Goal: Task Accomplishment & Management: Manage account settings

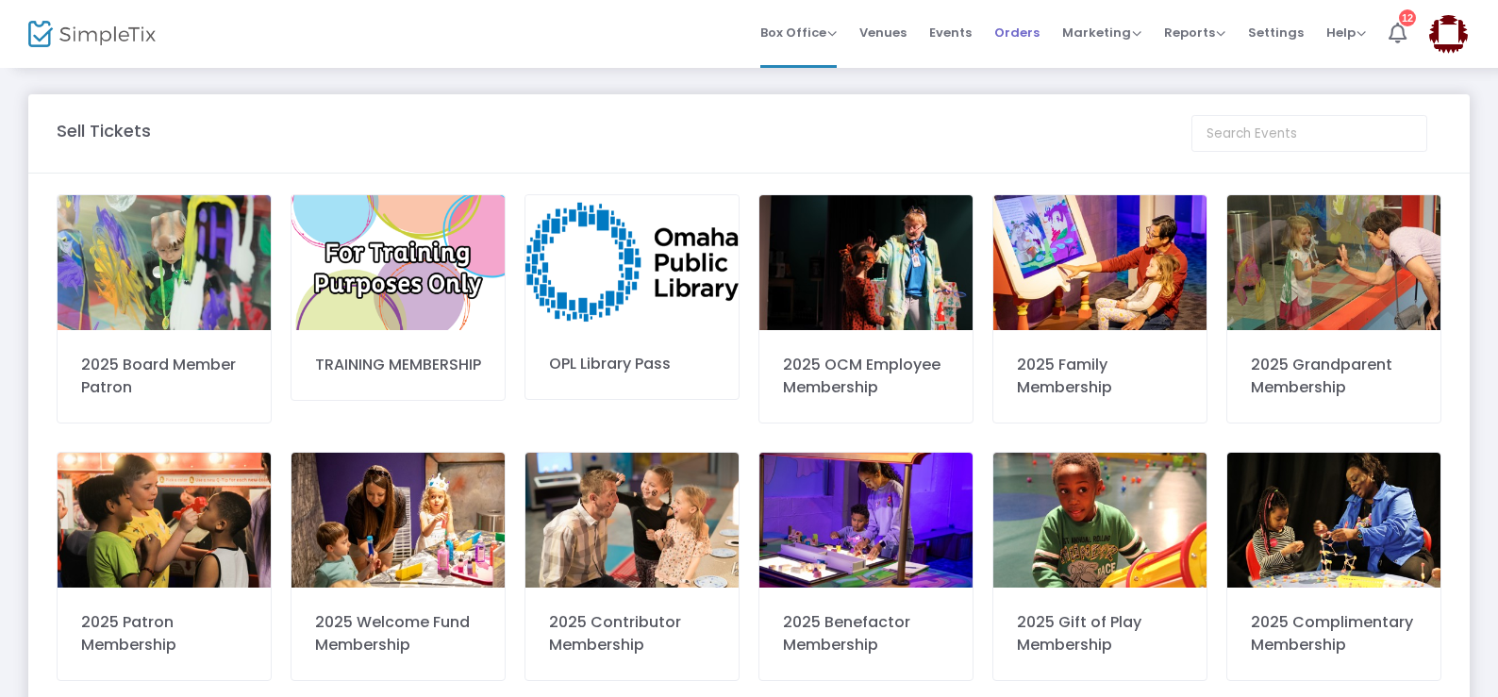
click at [1004, 28] on span "Orders" at bounding box center [1016, 32] width 45 height 48
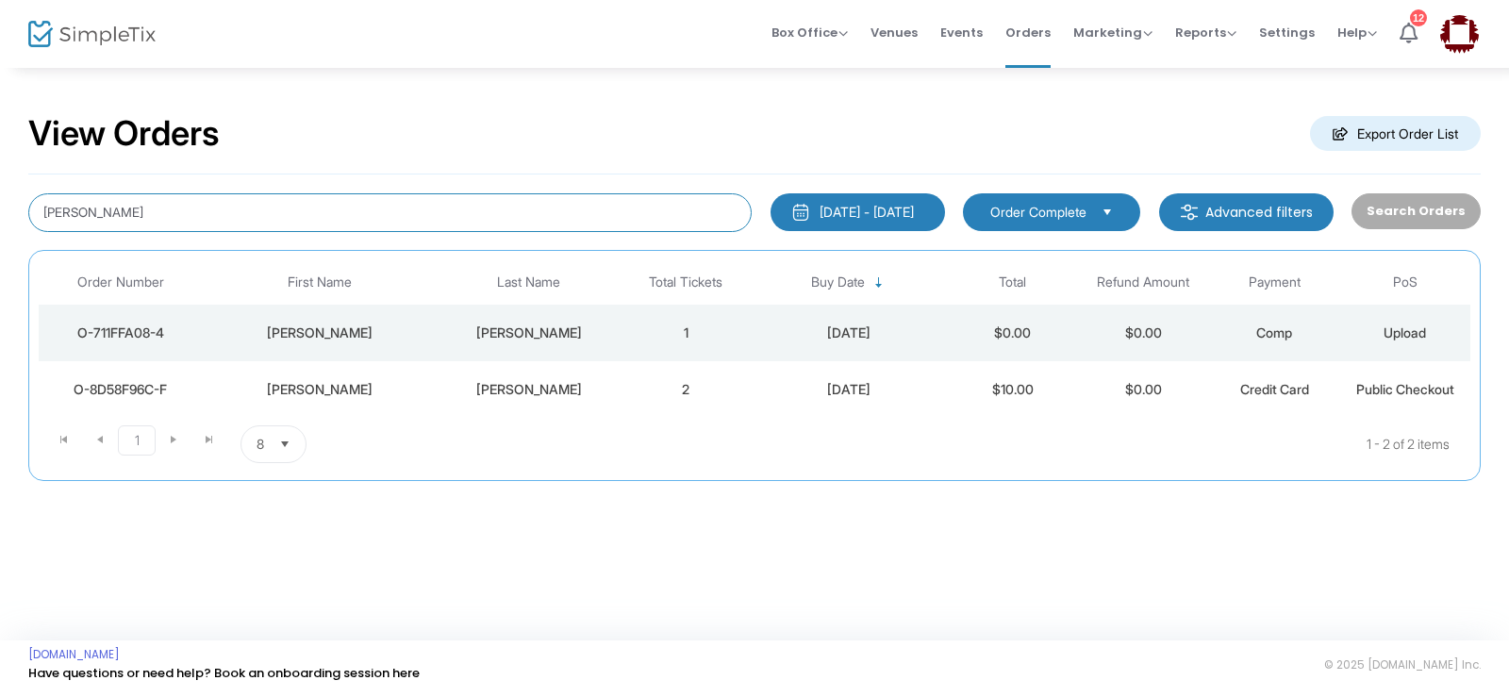
drag, startPoint x: 123, startPoint y: 218, endPoint x: 51, endPoint y: 217, distance: 71.7
click at [51, 217] on input "Rosa Medina" at bounding box center [390, 212] width 724 height 39
type input "R"
click at [298, 209] on input at bounding box center [390, 212] width 724 height 39
type input "[PERSON_NAME]"
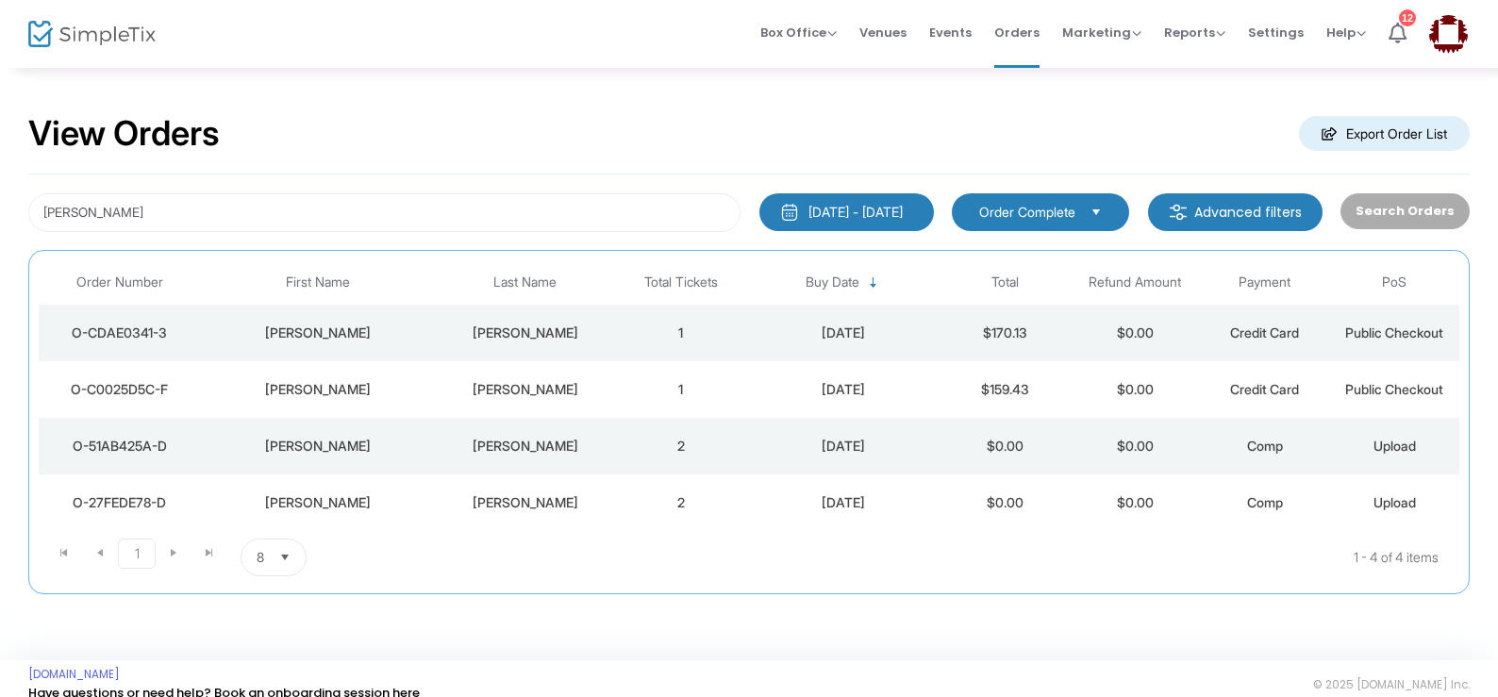
click at [323, 505] on div "[PERSON_NAME]" at bounding box center [318, 502] width 225 height 19
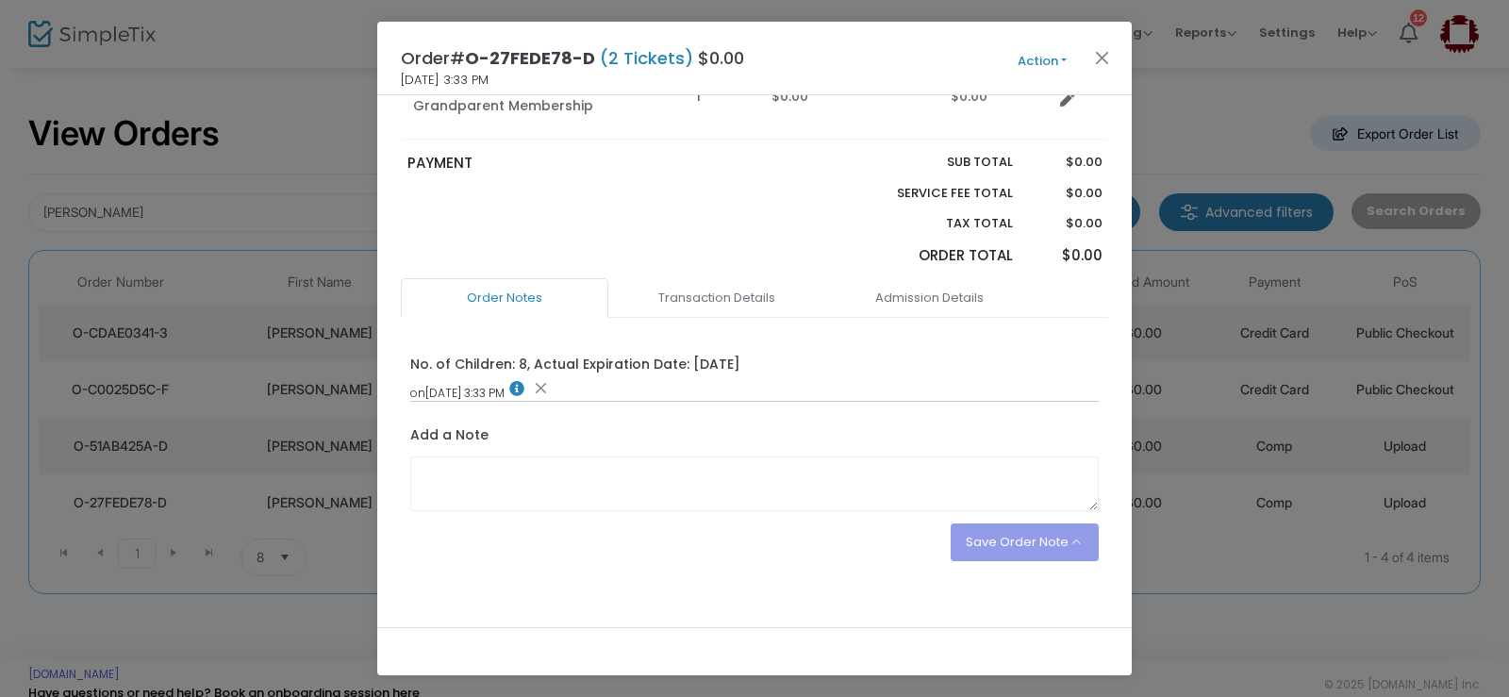
scroll to position [326, 0]
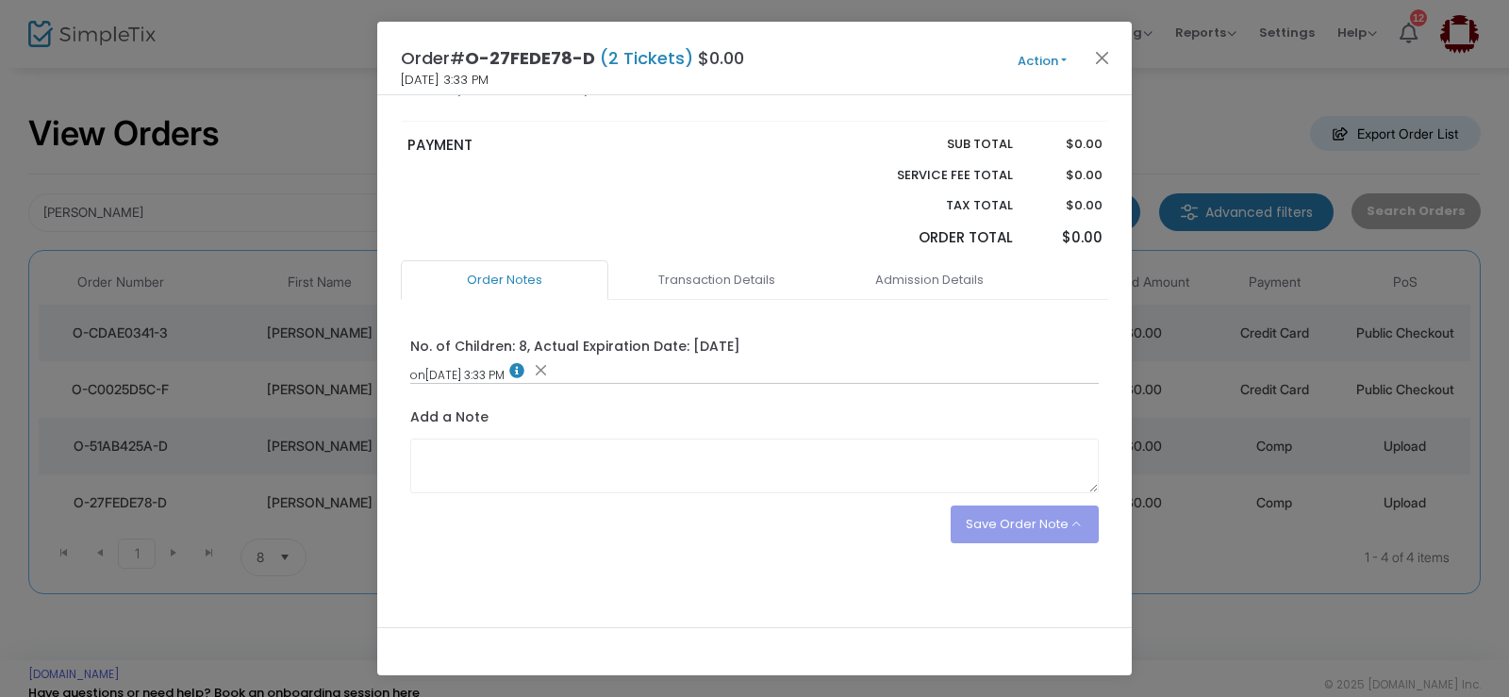
click at [896, 260] on link "Admission Details" at bounding box center [929, 280] width 208 height 40
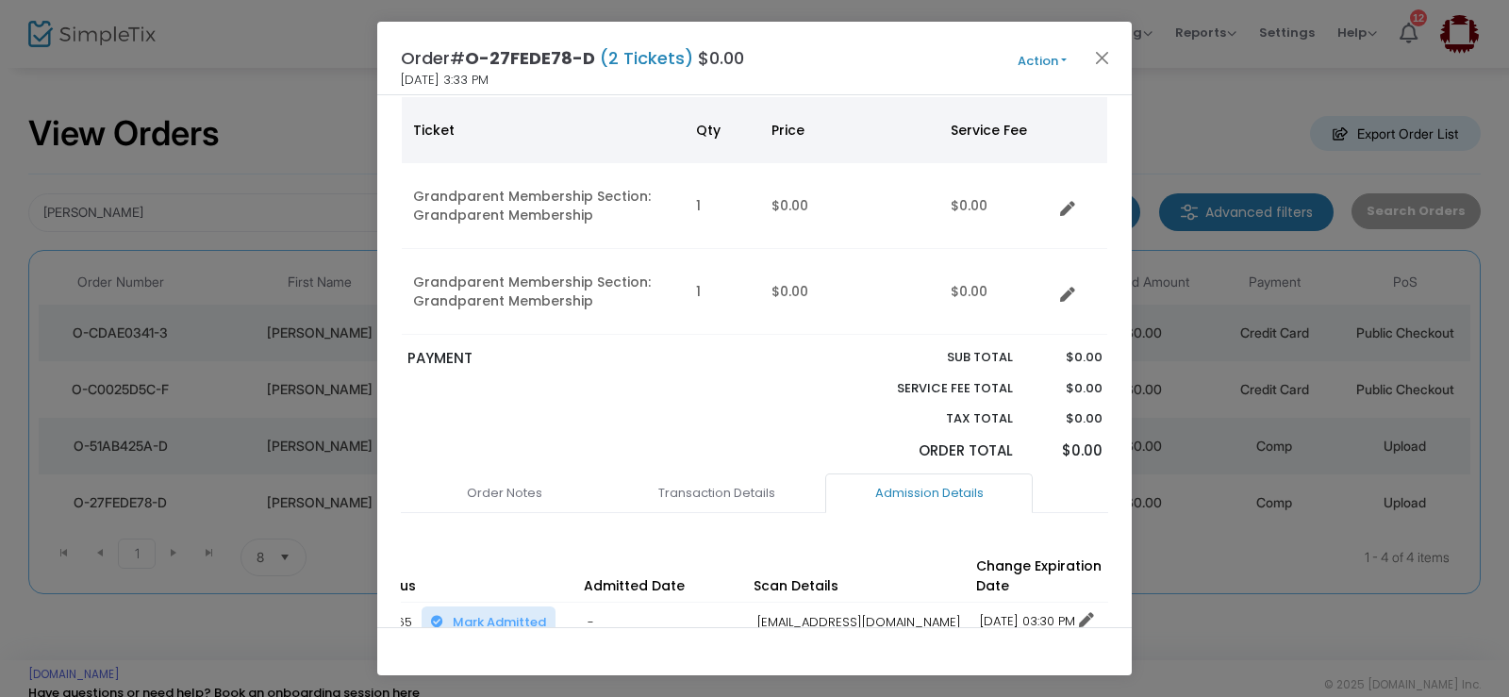
scroll to position [278, 0]
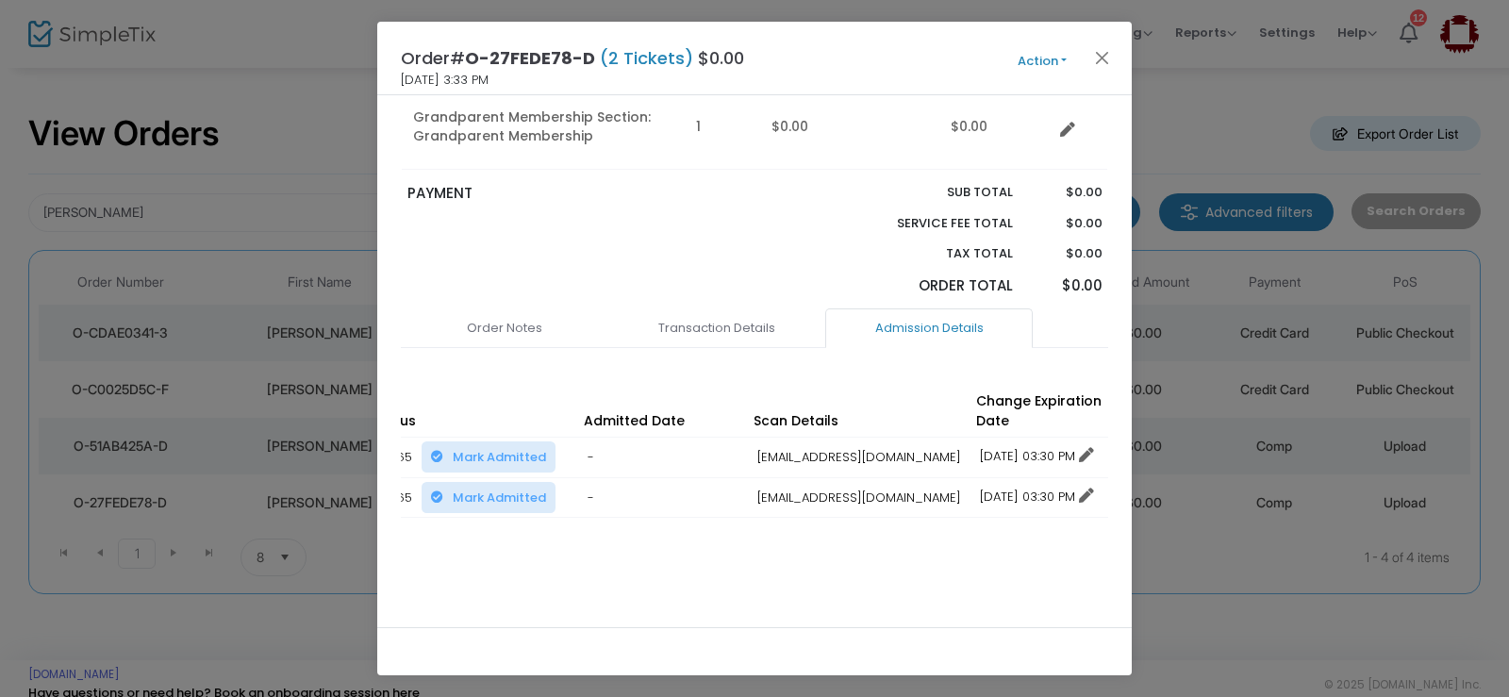
click at [1023, 56] on button "Action" at bounding box center [1042, 61] width 113 height 21
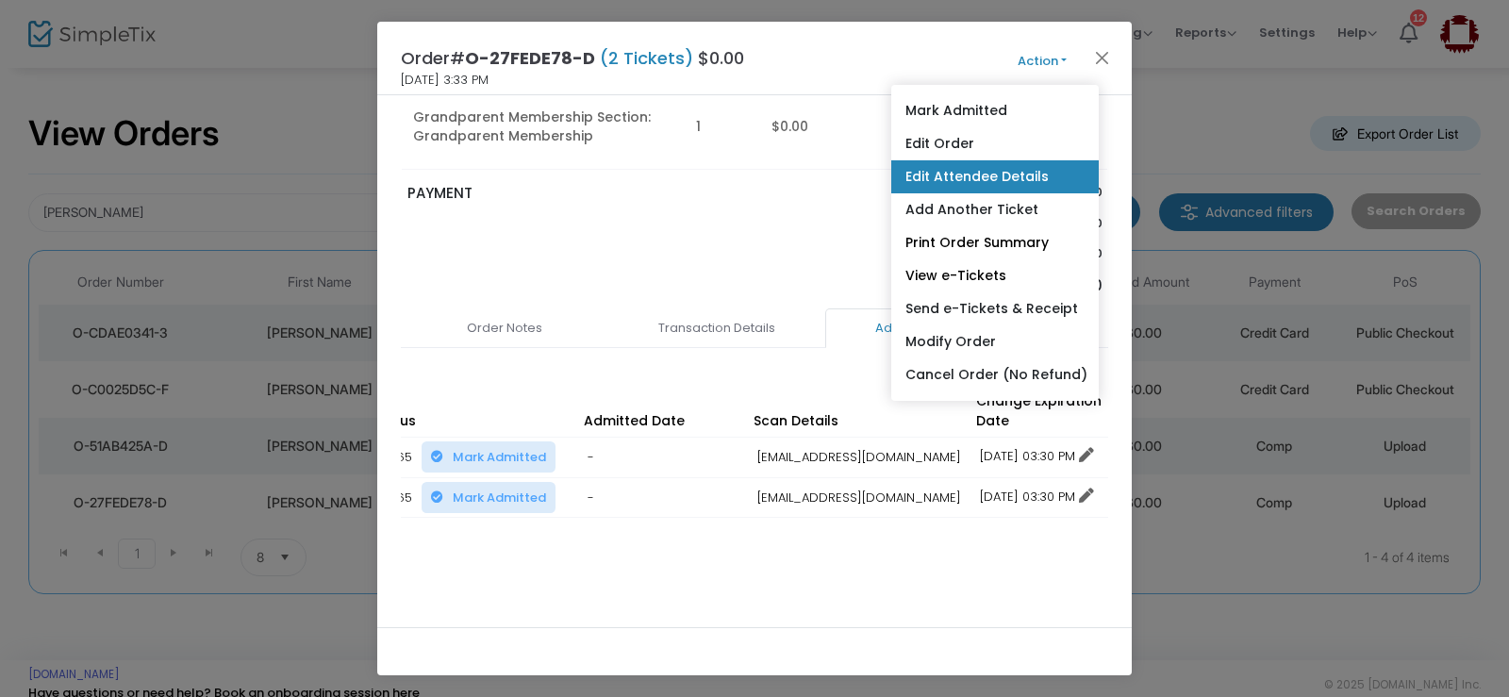
click at [965, 178] on link "Edit Attendee Details" at bounding box center [995, 176] width 208 height 33
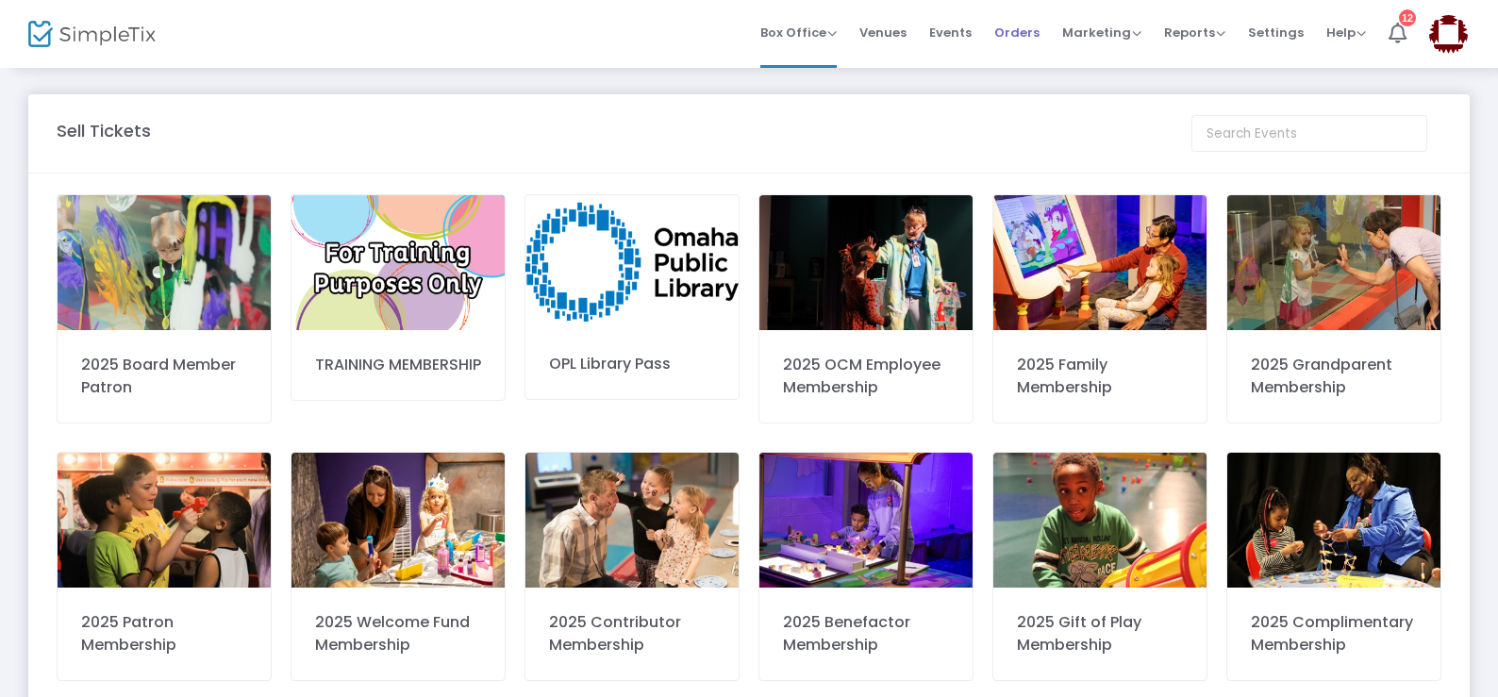
click at [1019, 26] on span "Orders" at bounding box center [1016, 32] width 45 height 48
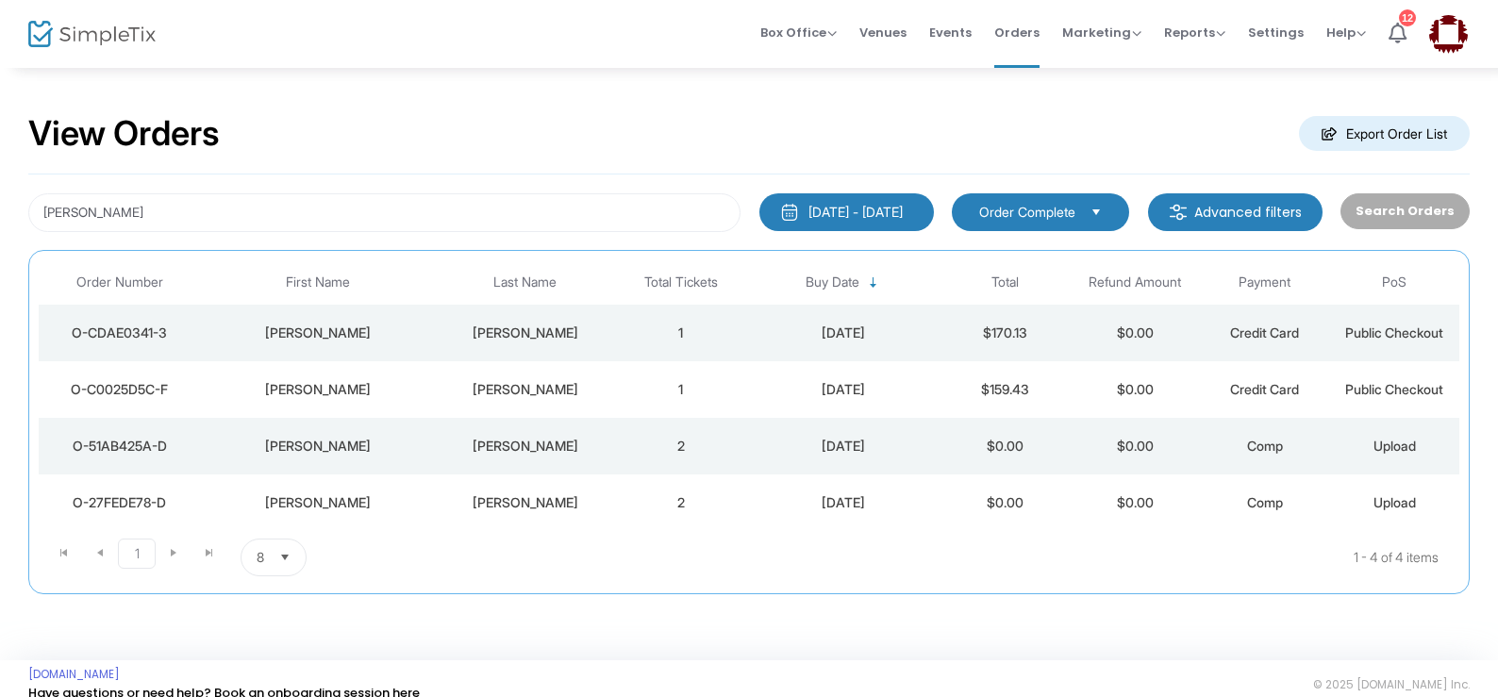
click at [429, 158] on div "View Orders Export Order List" at bounding box center [748, 134] width 1441 height 80
click at [522, 505] on div "[PERSON_NAME]" at bounding box center [525, 502] width 173 height 19
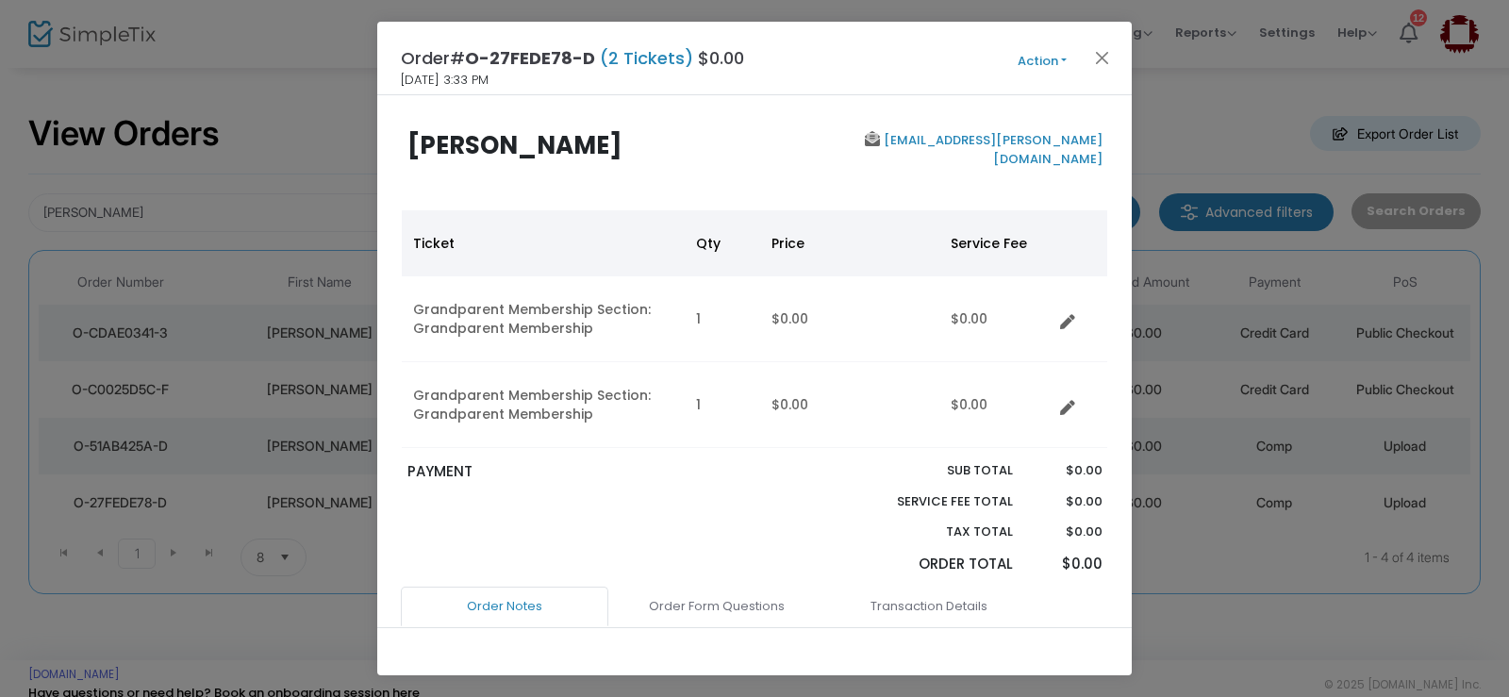
click at [1060, 62] on button "Action" at bounding box center [1042, 61] width 113 height 21
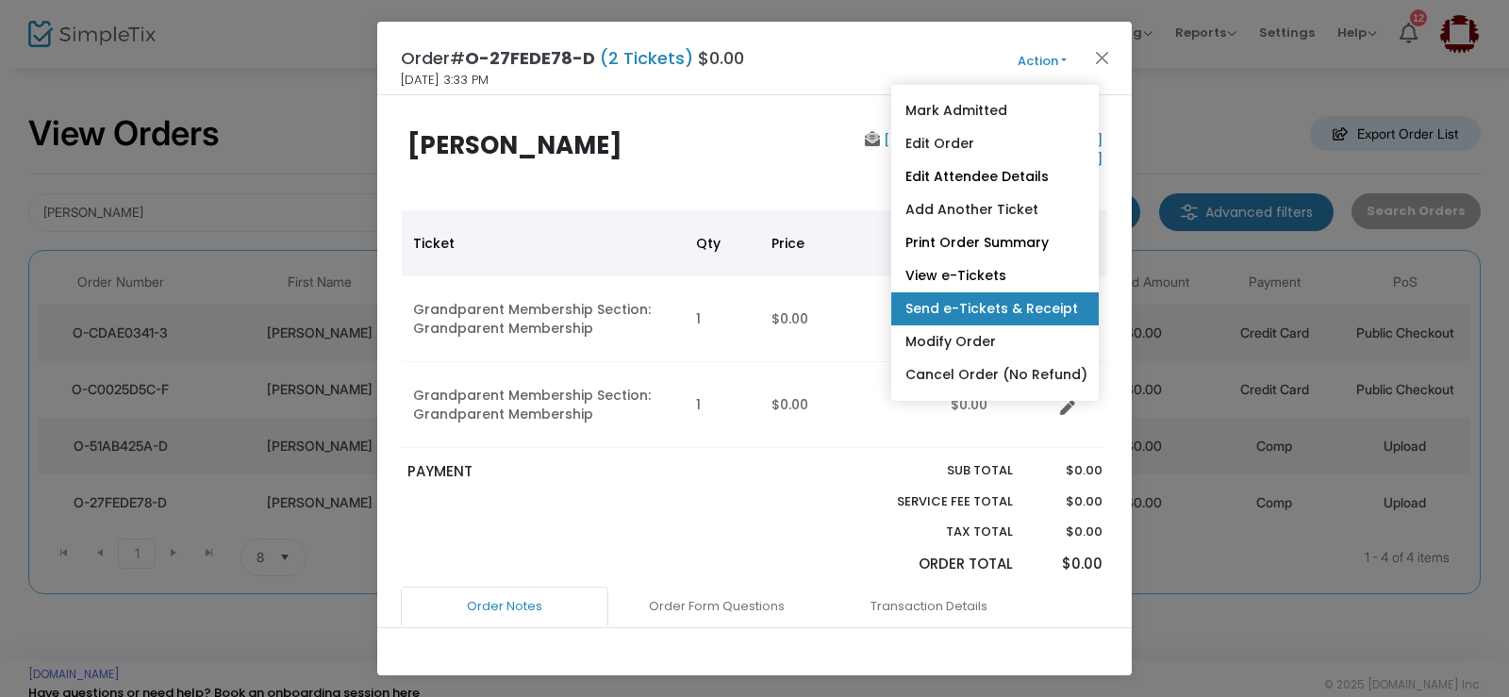
click at [963, 305] on link "Send e-Tickets & Receipt" at bounding box center [995, 308] width 208 height 33
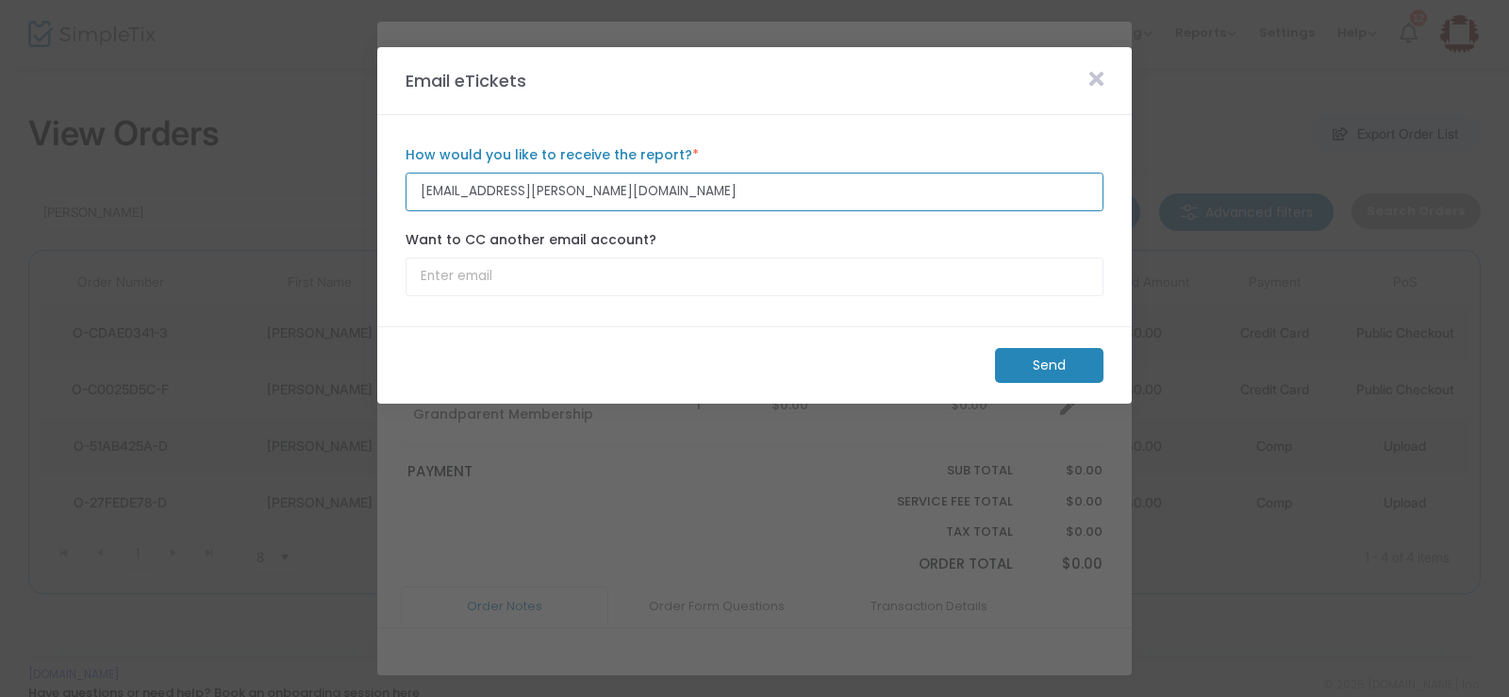
drag, startPoint x: 574, startPoint y: 195, endPoint x: 493, endPoint y: 189, distance: 80.5
click at [493, 189] on input "[EMAIL_ADDRESS][PERSON_NAME][DOMAIN_NAME]" at bounding box center [755, 192] width 698 height 39
click at [438, 192] on input "[EMAIL_ADDRESS][DOMAIN_NAME]" at bounding box center [755, 192] width 698 height 39
type input "[EMAIL_ADDRESS][DOMAIN_NAME]"
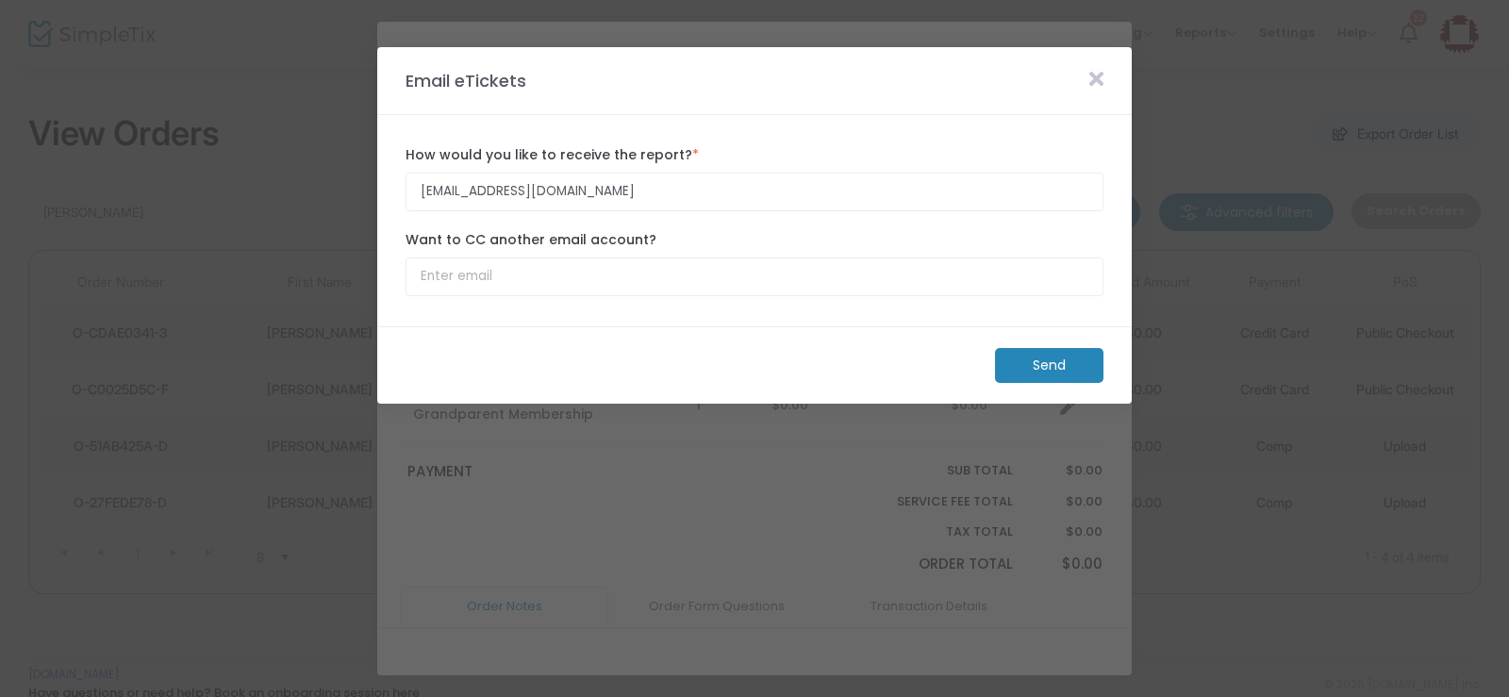
click at [1041, 369] on m-button "Send" at bounding box center [1049, 365] width 108 height 35
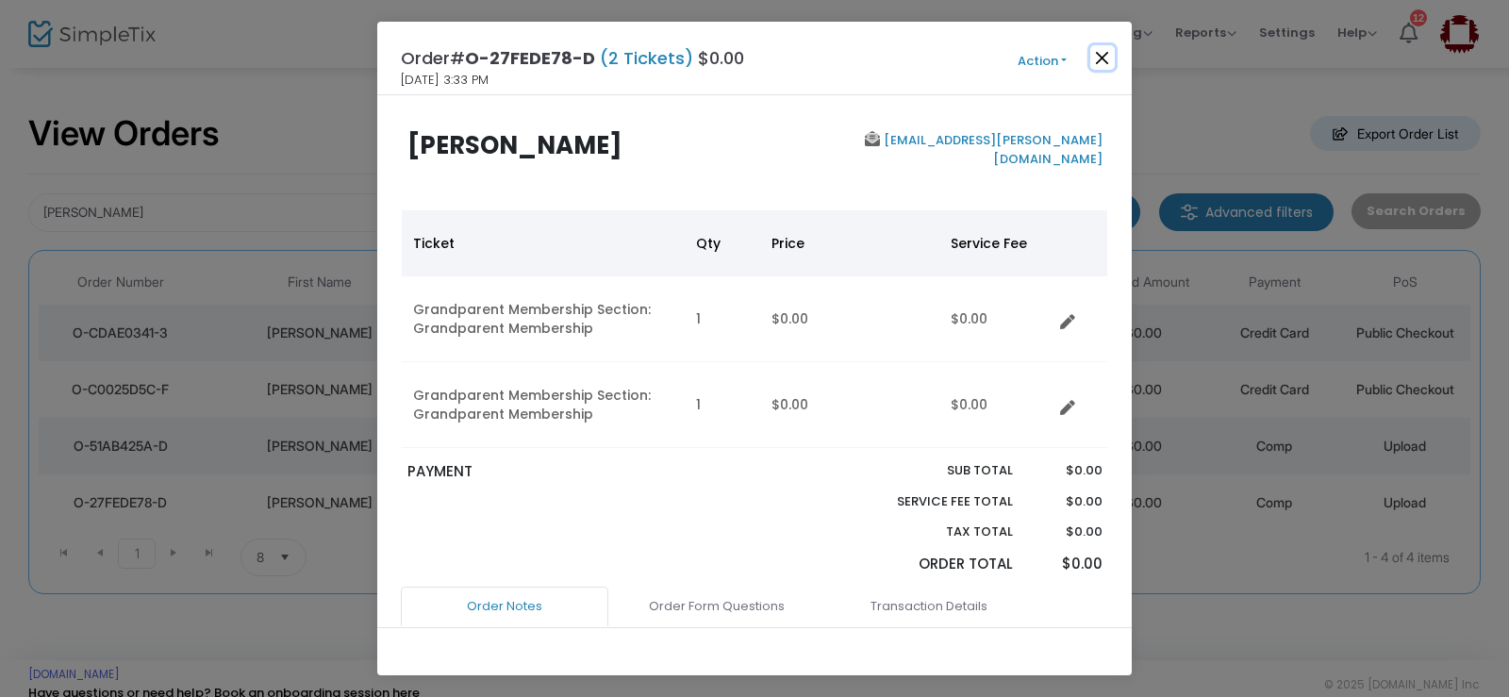
click at [1109, 54] on button "Close" at bounding box center [1103, 57] width 25 height 25
